Goal: Navigation & Orientation: Find specific page/section

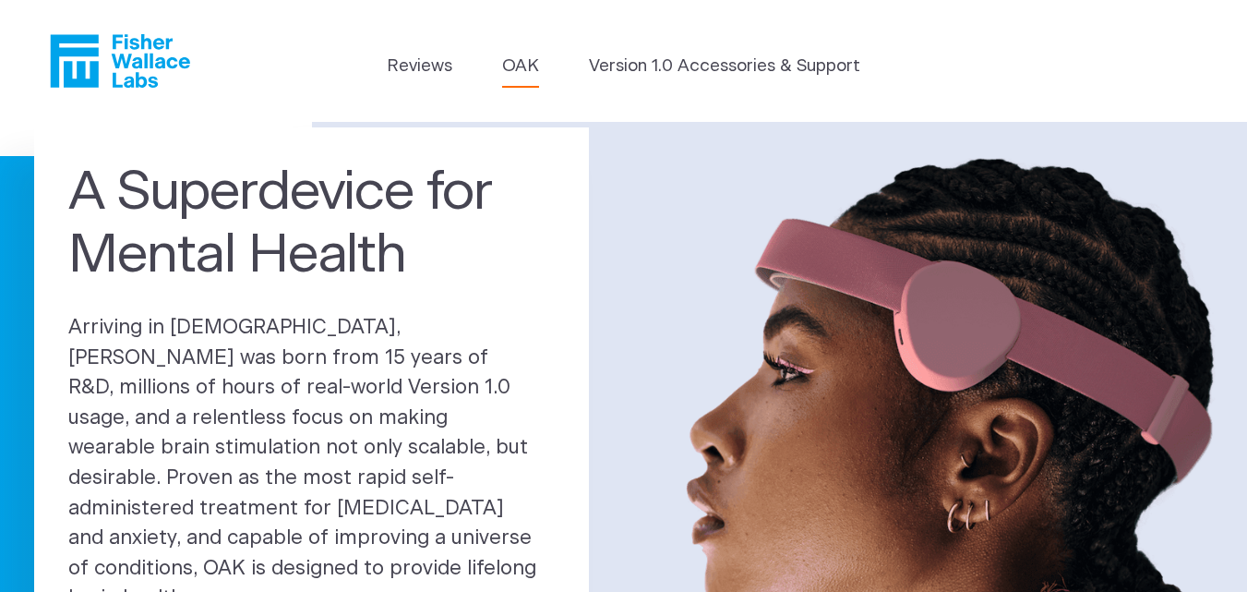
click at [538, 73] on link "OAK" at bounding box center [520, 67] width 37 height 26
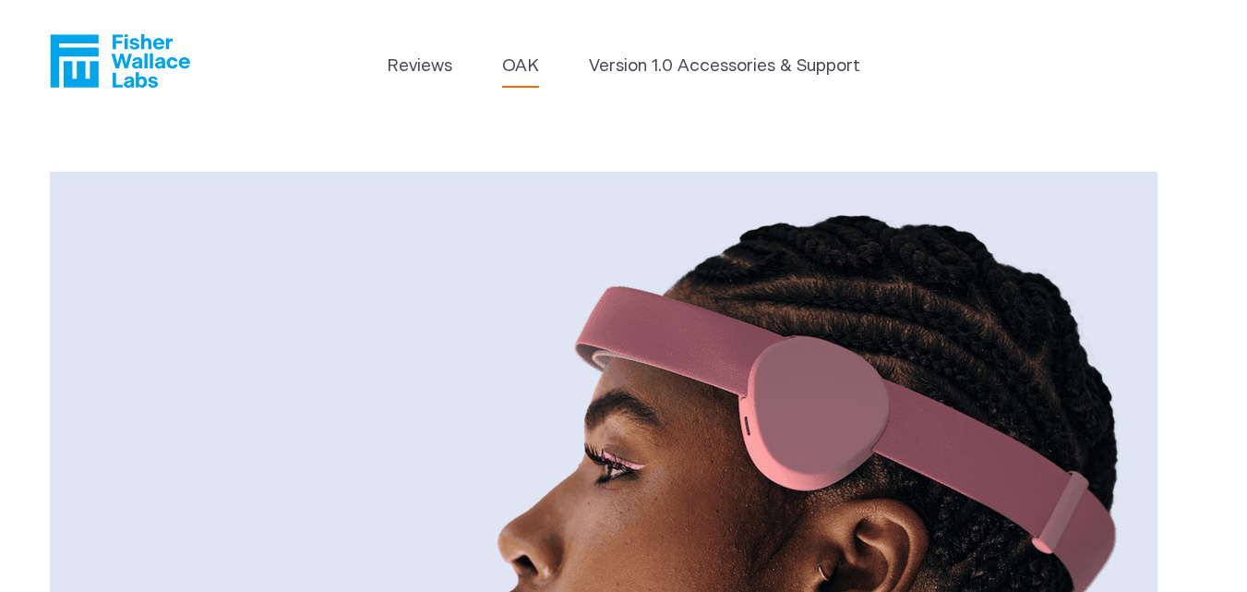
click at [136, 88] on icon "Fisher Wallace" at bounding box center [120, 61] width 140 height 54
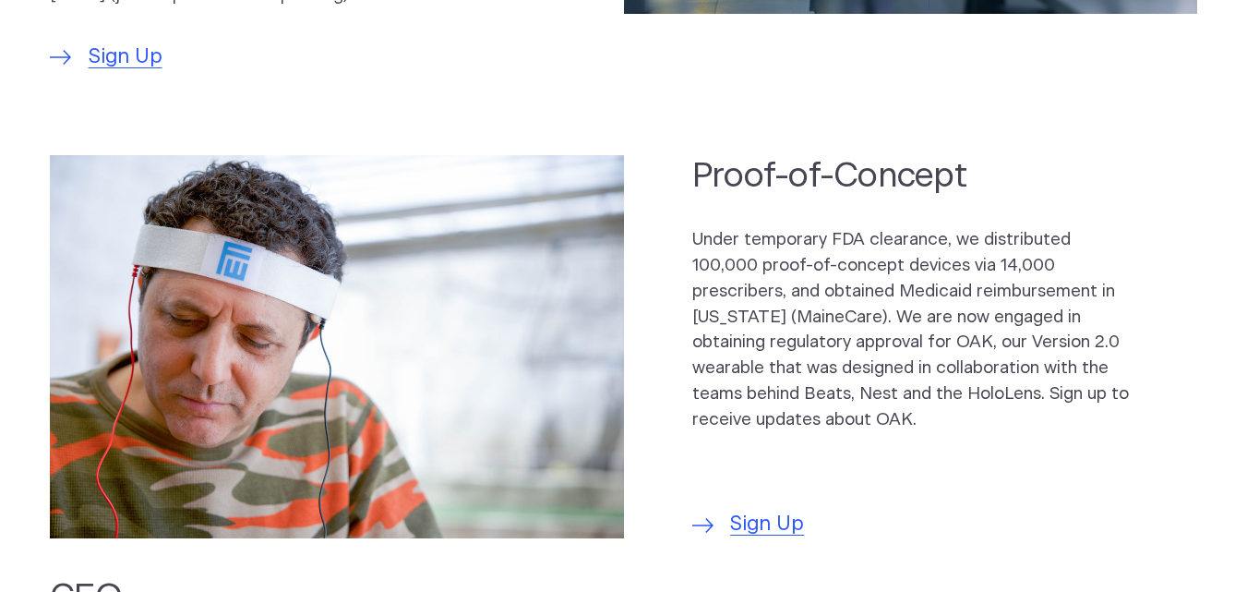
scroll to position [1292, 0]
